Goal: Information Seeking & Learning: Learn about a topic

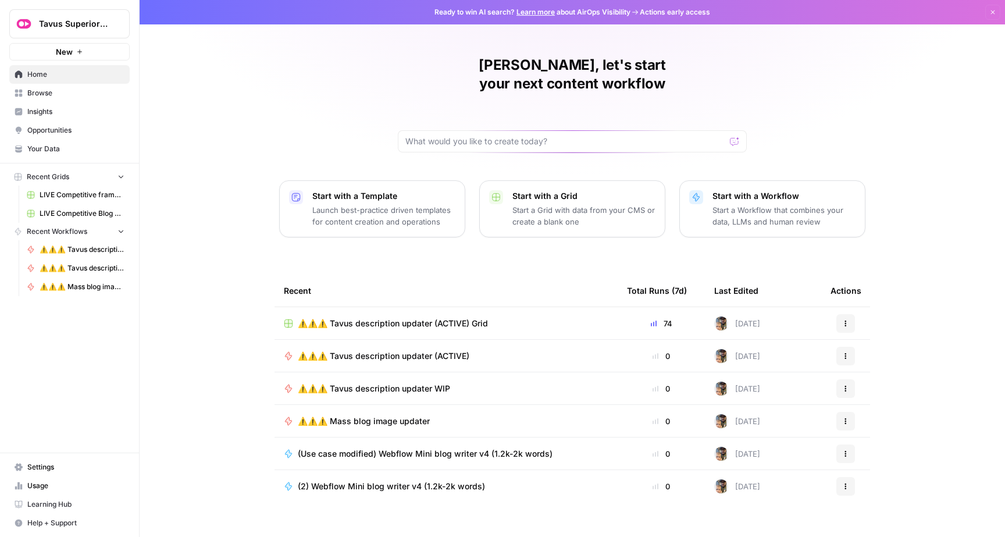
click at [76, 113] on span "Insights" at bounding box center [75, 111] width 97 height 10
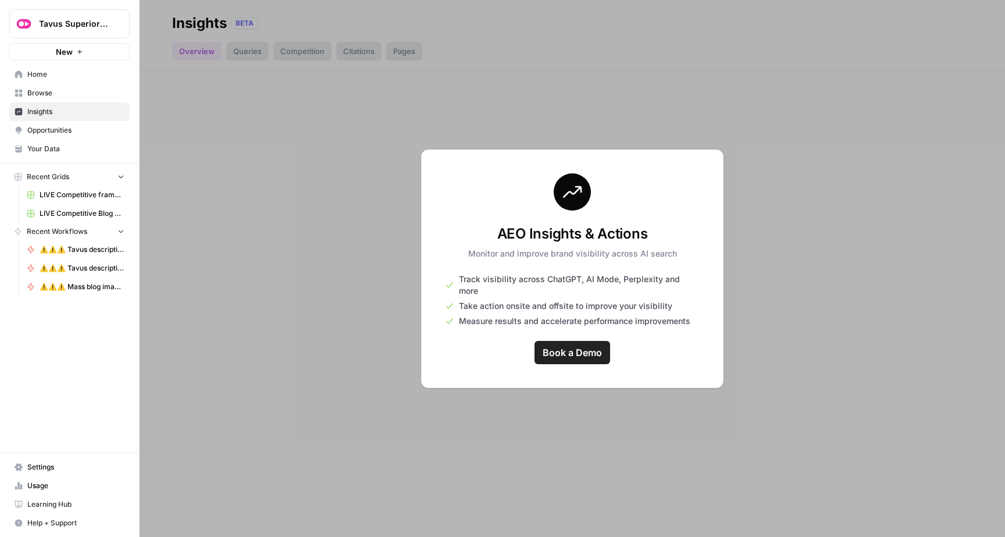
click at [247, 263] on div at bounding box center [573, 268] width 866 height 537
click at [67, 137] on link "Opportunities" at bounding box center [69, 130] width 120 height 19
click at [65, 158] on link "Your Data" at bounding box center [69, 149] width 120 height 19
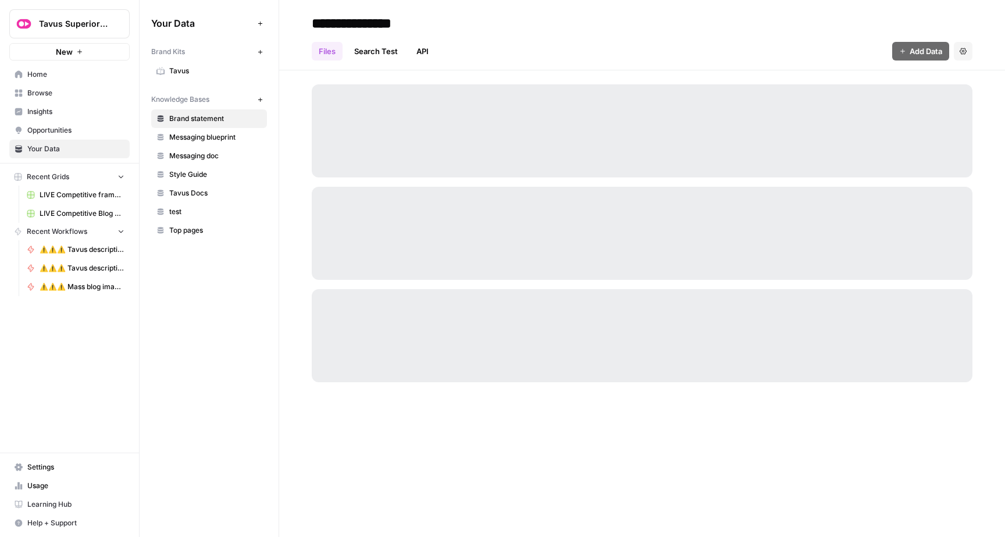
click at [51, 465] on span "Settings" at bounding box center [75, 467] width 97 height 10
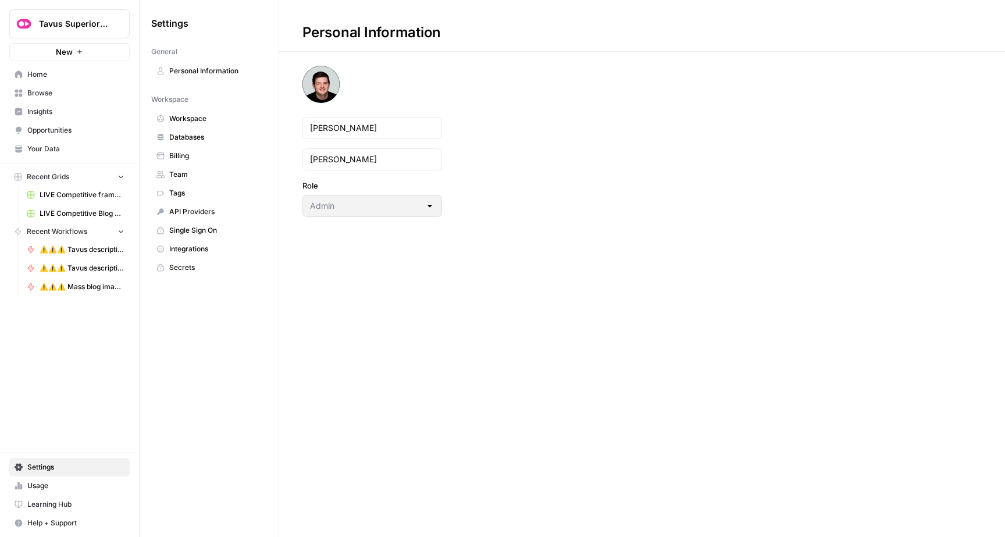
click at [45, 490] on span "Usage" at bounding box center [75, 486] width 97 height 10
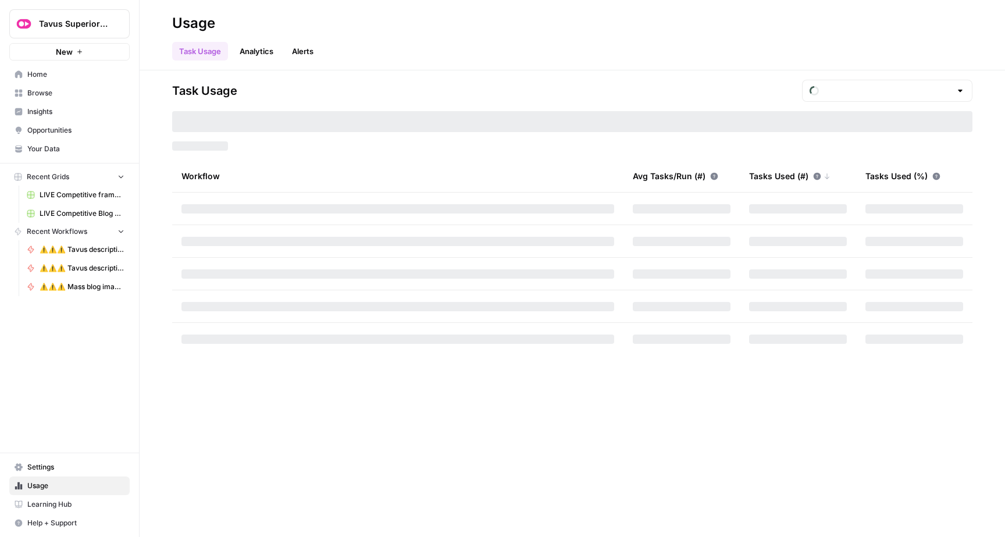
type input "October Tasks"
click at [265, 54] on link "Analytics" at bounding box center [257, 51] width 48 height 19
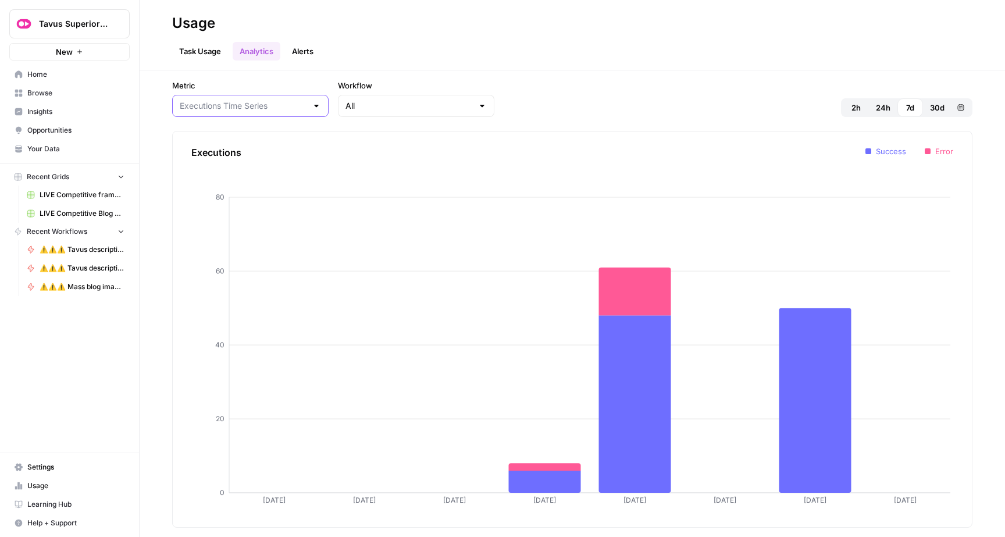
click at [249, 111] on input "Metric" at bounding box center [243, 106] width 127 height 12
type input "Executions Time Series"
click at [361, 123] on div "Metric Executions Time Series Workflow All 2h 24h 7d 30d Custom range Execution…" at bounding box center [572, 304] width 801 height 448
click at [264, 108] on input "Metric" at bounding box center [243, 106] width 127 height 12
type input "Executions Time Series"
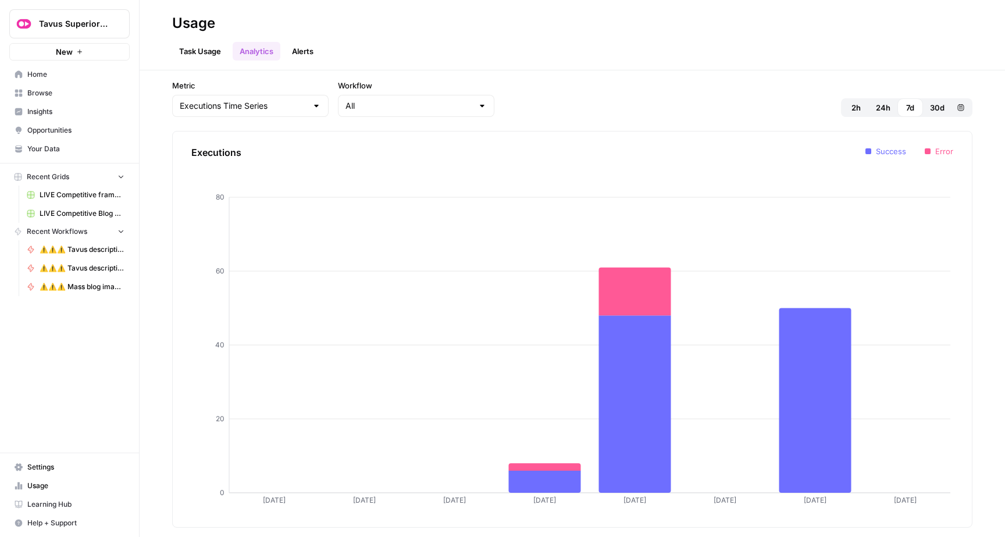
click at [364, 90] on label "Workflow" at bounding box center [416, 86] width 157 height 12
click at [364, 100] on input "All" at bounding box center [409, 106] width 127 height 12
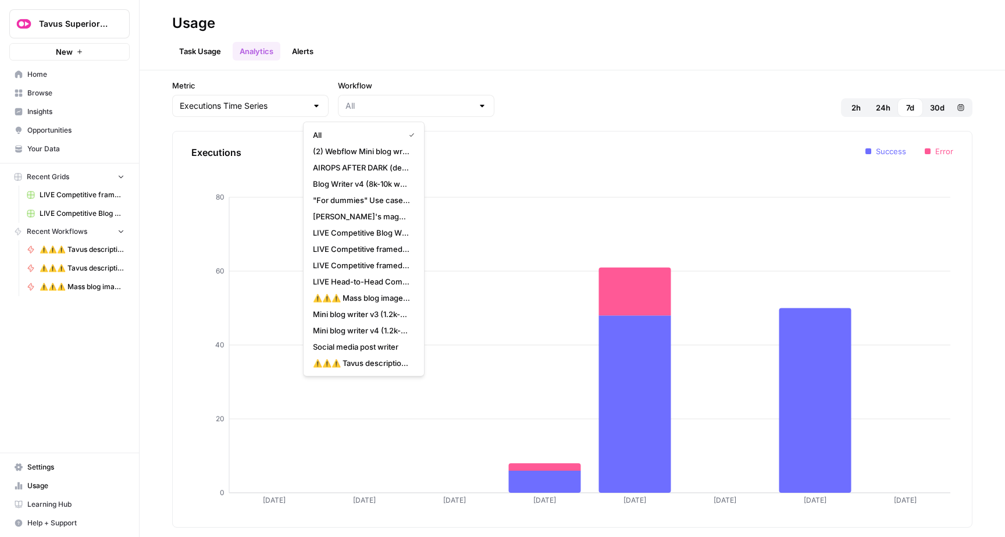
type input "All"
click at [375, 65] on header "Usage Task Usage Analytics Alerts" at bounding box center [573, 35] width 866 height 70
